Goal: Transaction & Acquisition: Purchase product/service

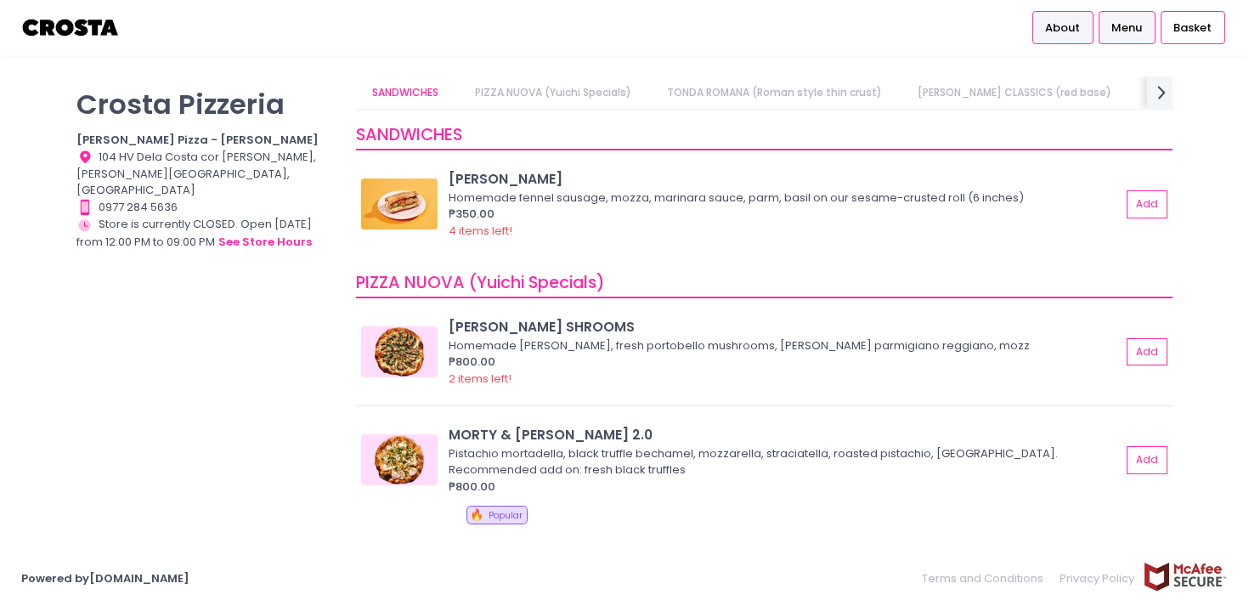
click at [1056, 7] on li "About" at bounding box center [1065, 27] width 64 height 55
click at [1121, 40] on link "Menu" at bounding box center [1127, 27] width 57 height 32
click at [1121, 36] on link "Menu" at bounding box center [1127, 27] width 57 height 32
click at [1061, 25] on span "About" at bounding box center [1062, 28] width 35 height 17
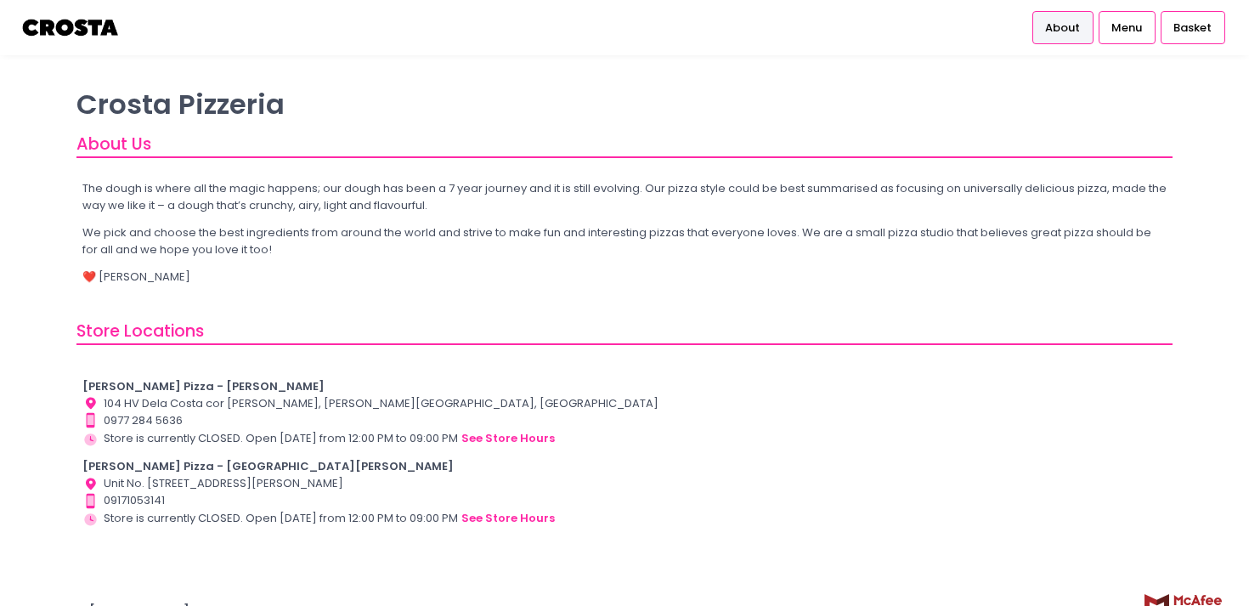
scroll to position [31, 0]
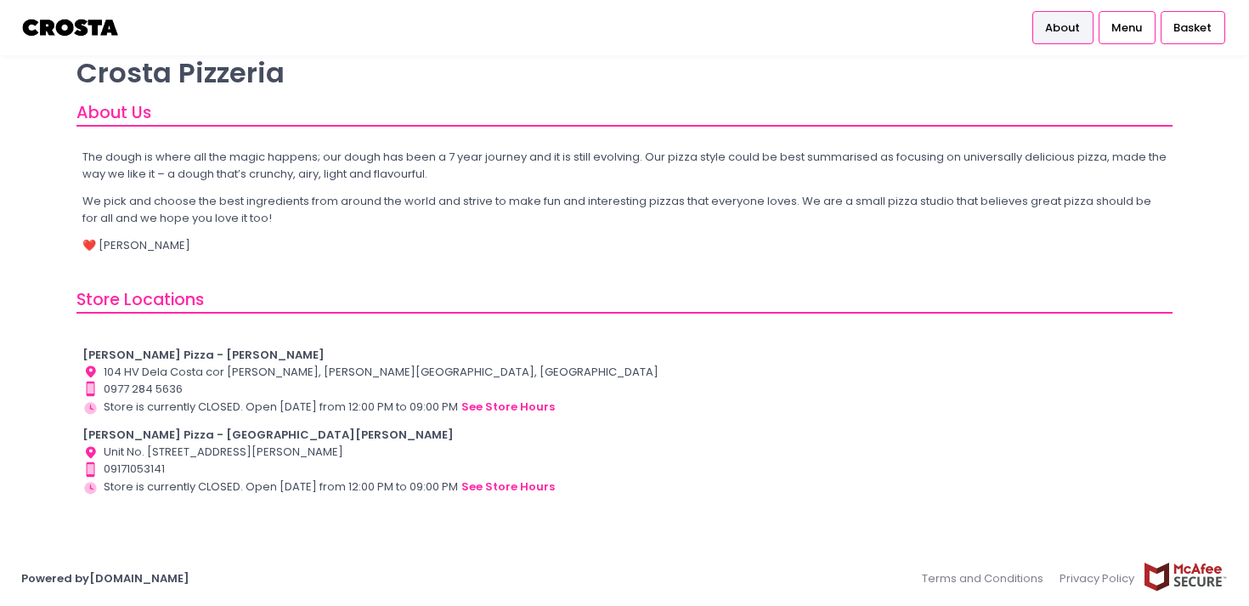
click at [184, 434] on b "[PERSON_NAME] Pizza - [GEOGRAPHIC_DATA][PERSON_NAME]" at bounding box center [267, 435] width 371 height 16
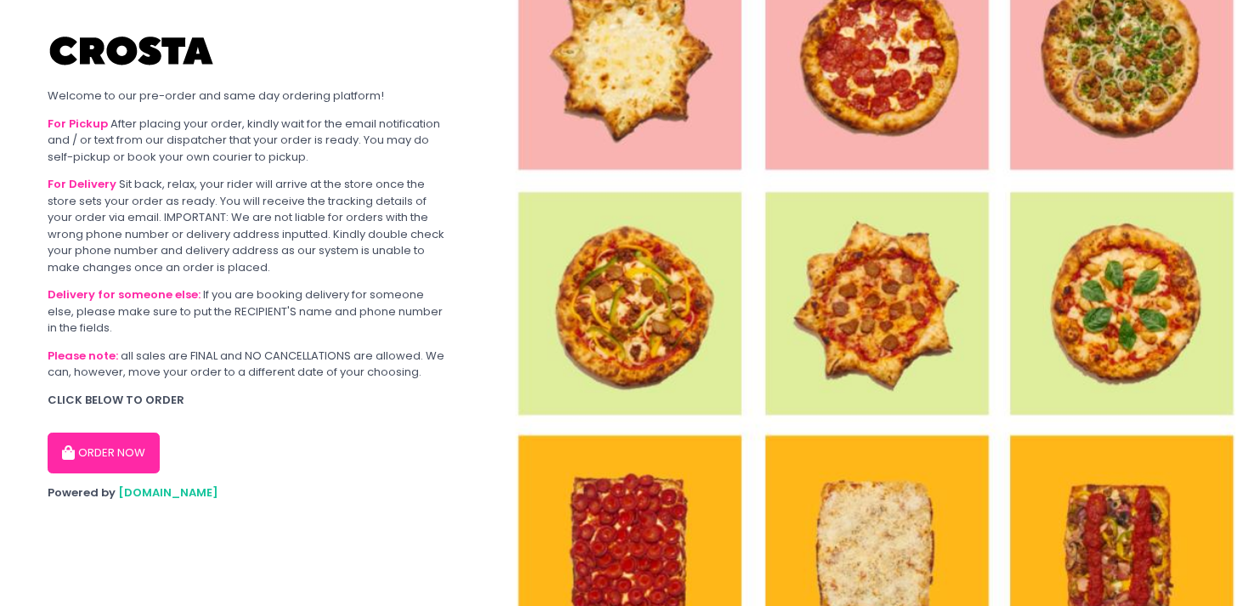
click at [113, 444] on button "ORDER NOW" at bounding box center [104, 453] width 112 height 41
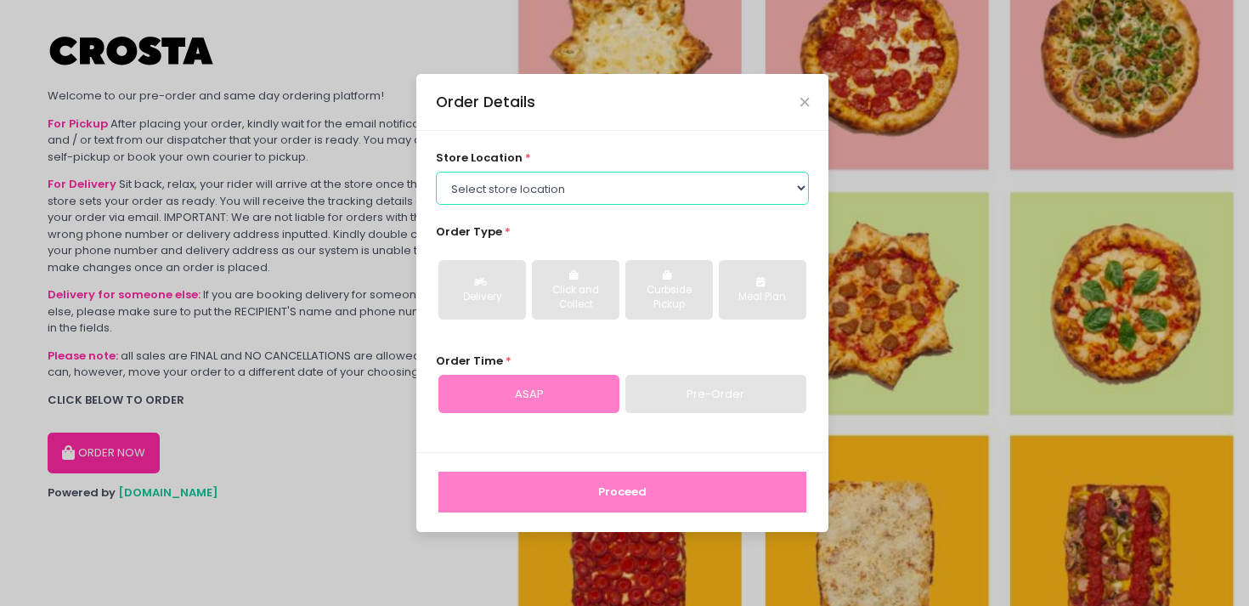
click at [562, 194] on select "Select store location [PERSON_NAME] Pizza - [PERSON_NAME] Pizza - [GEOGRAPHIC_D…" at bounding box center [623, 188] width 374 height 32
select select "65090bae48156caed44a5eb4"
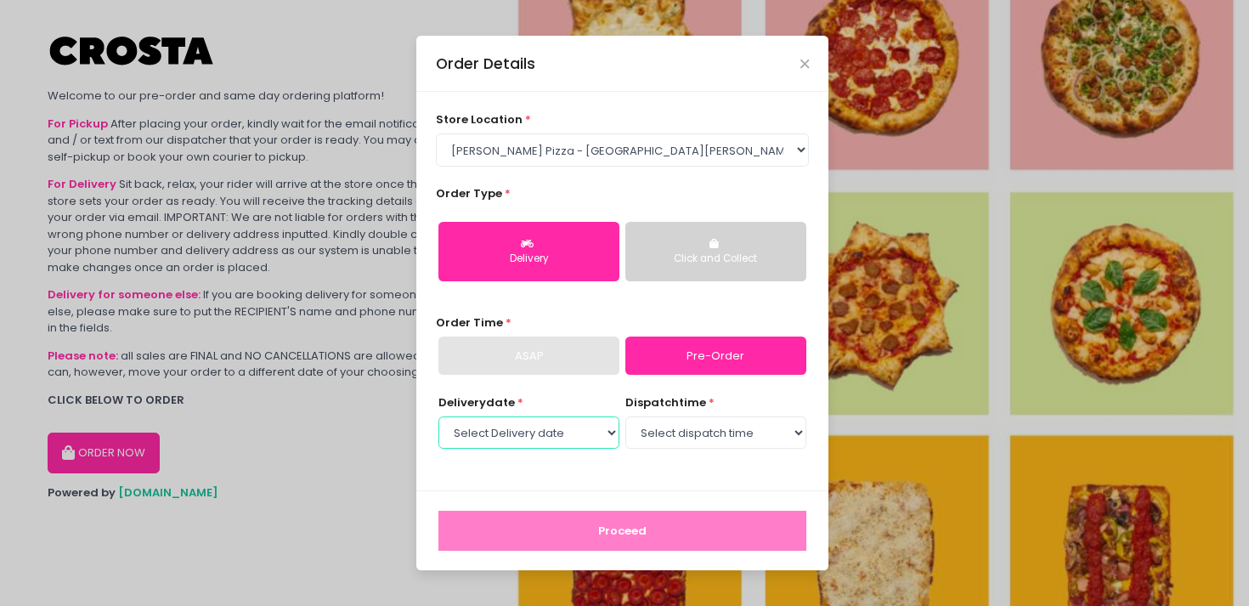
click at [573, 432] on select "Select Delivery date [DATE] [DATE] [DATE] [DATE] [DATE] [DATE]" at bounding box center [529, 432] width 181 height 32
select select "[DATE]"
select select "12:30"
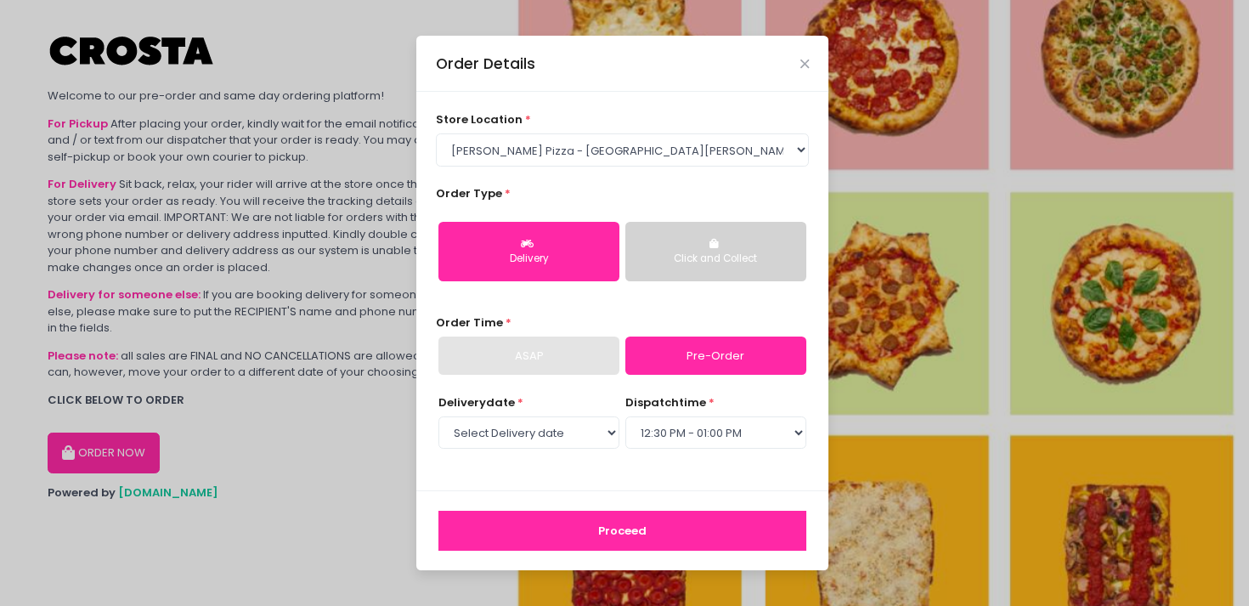
click at [596, 524] on button "Proceed" at bounding box center [623, 531] width 368 height 41
